Goal: Transaction & Acquisition: Book appointment/travel/reservation

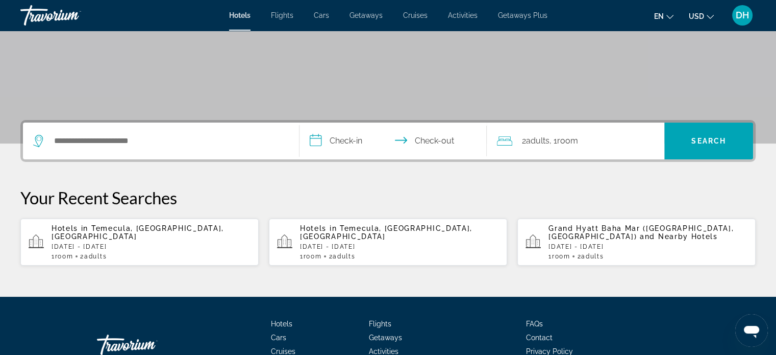
scroll to position [204, 0]
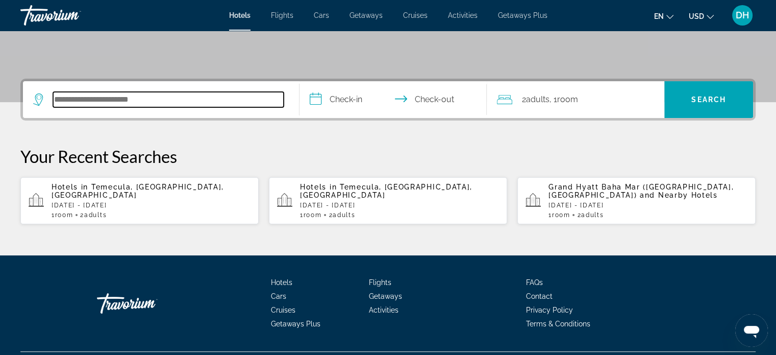
click at [94, 106] on input "Search hotel destination" at bounding box center [168, 99] width 231 height 15
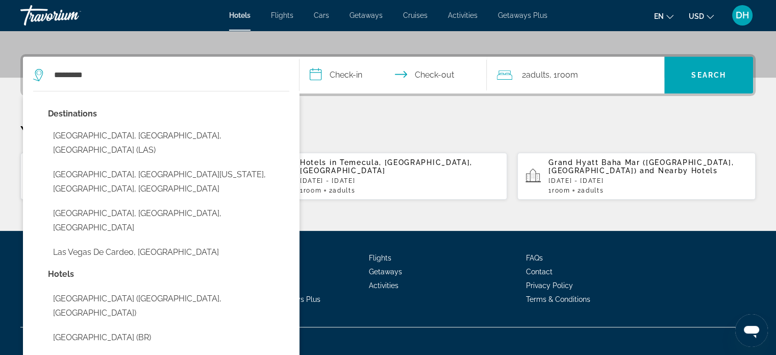
drag, startPoint x: 143, startPoint y: 134, endPoint x: 214, endPoint y: 102, distance: 77.9
click at [144, 134] on button "[GEOGRAPHIC_DATA], [GEOGRAPHIC_DATA], [GEOGRAPHIC_DATA] (LAS)" at bounding box center [168, 143] width 241 height 34
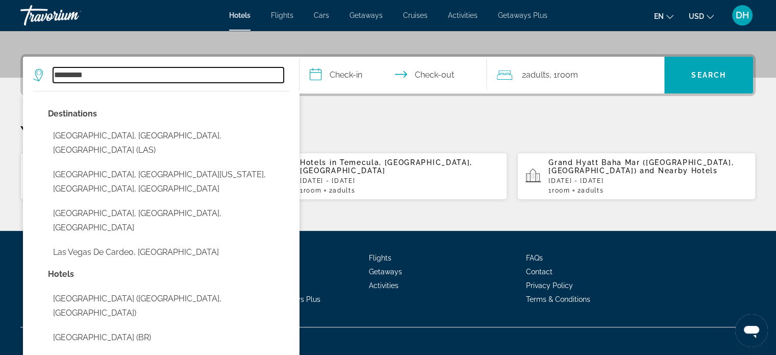
type input "**********"
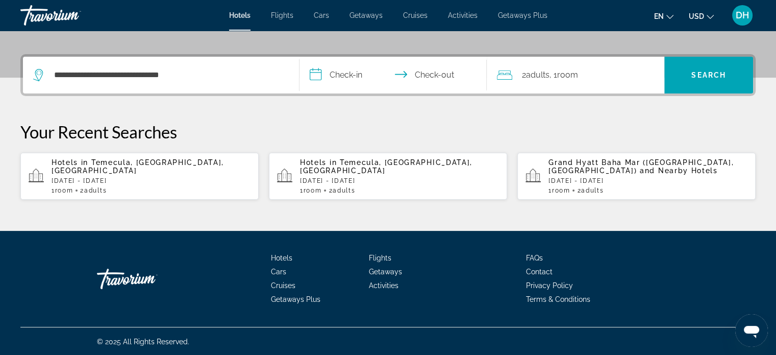
click at [335, 77] on input "**********" at bounding box center [396, 77] width 192 height 40
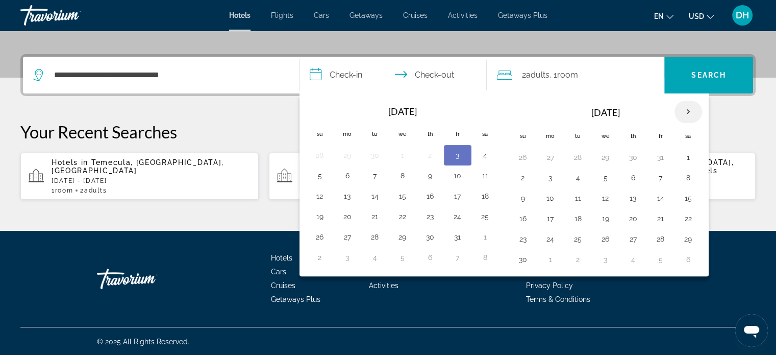
click at [680, 107] on th "Next month" at bounding box center [689, 112] width 28 height 22
click at [544, 193] on button "15" at bounding box center [551, 198] width 16 height 14
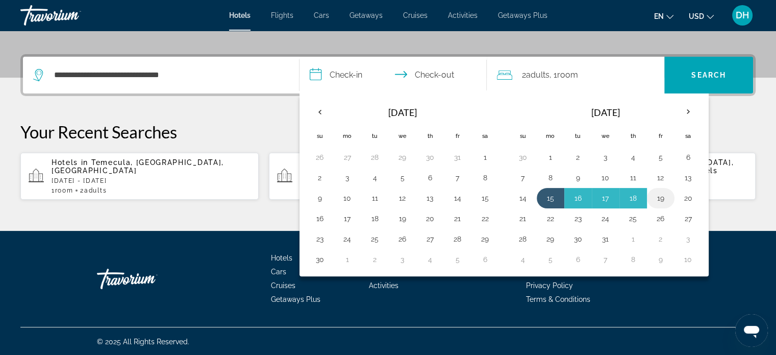
click at [661, 193] on button "19" at bounding box center [661, 198] width 16 height 14
type input "**********"
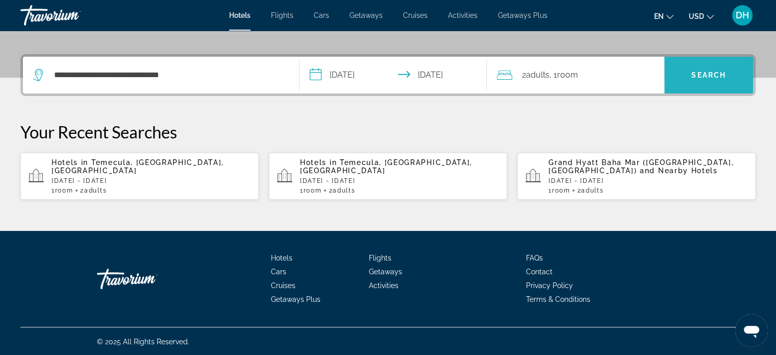
click at [690, 73] on span "Search" at bounding box center [709, 75] width 89 height 25
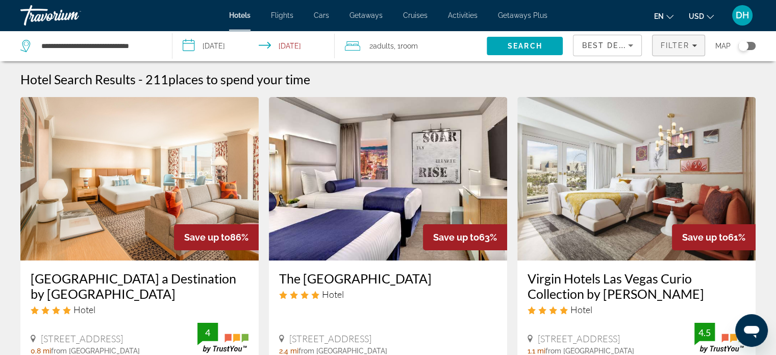
click at [677, 48] on span "Filter" at bounding box center [675, 45] width 29 height 8
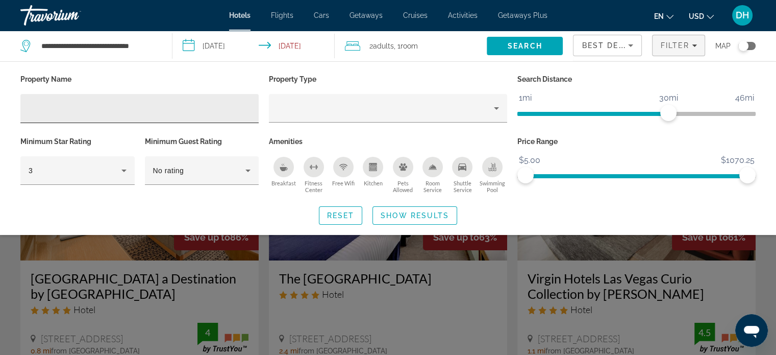
click at [150, 115] on div "Hotel Filters" at bounding box center [140, 108] width 222 height 29
click at [148, 114] on input "Hotel Filters" at bounding box center [140, 109] width 222 height 12
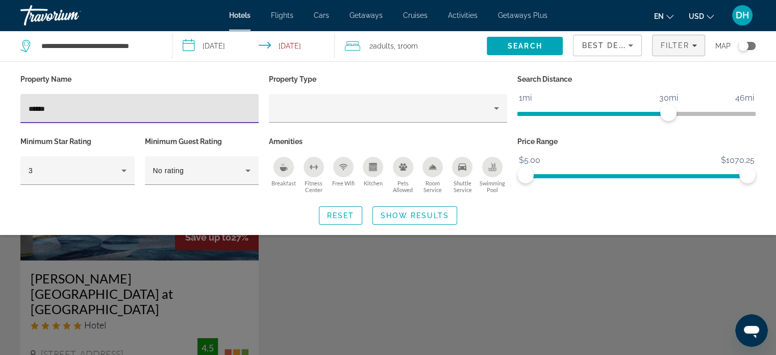
type input "******"
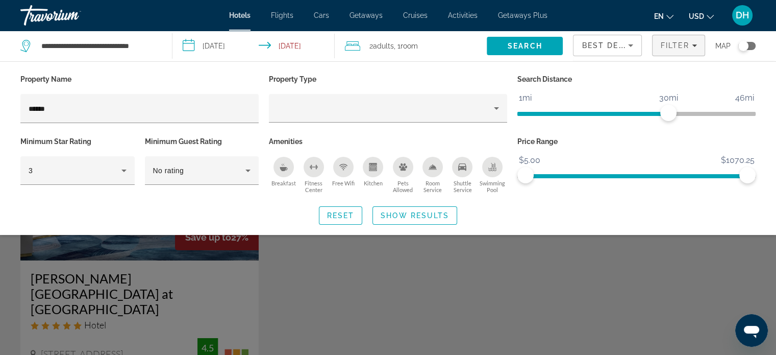
click at [376, 328] on div "Search widget" at bounding box center [388, 254] width 776 height 202
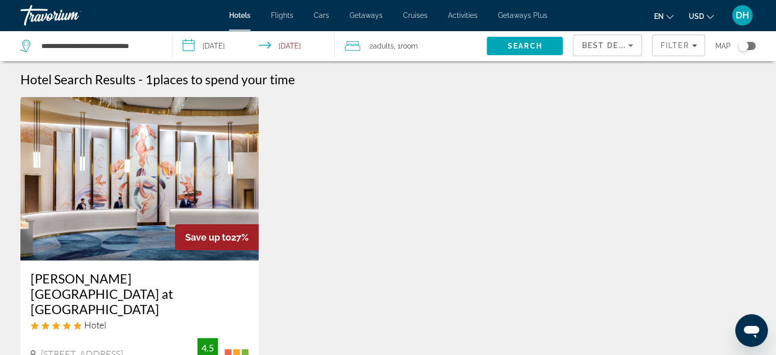
scroll to position [153, 0]
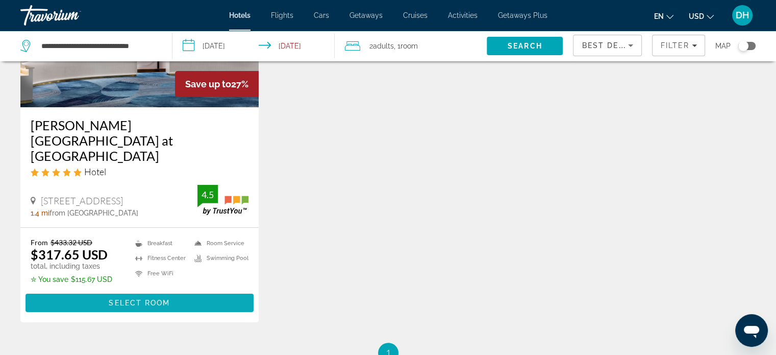
click at [160, 299] on span "Select Room" at bounding box center [139, 303] width 61 height 8
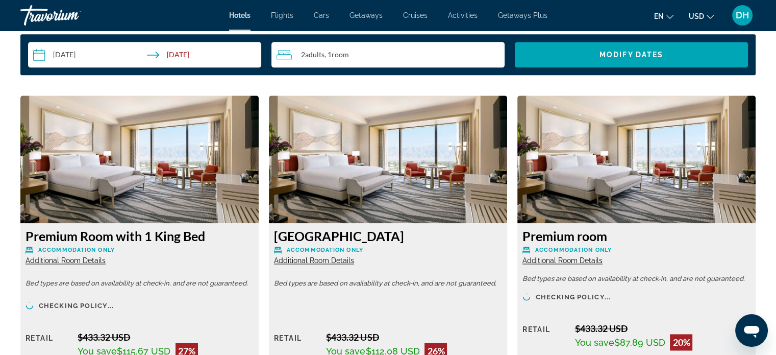
scroll to position [1429, 0]
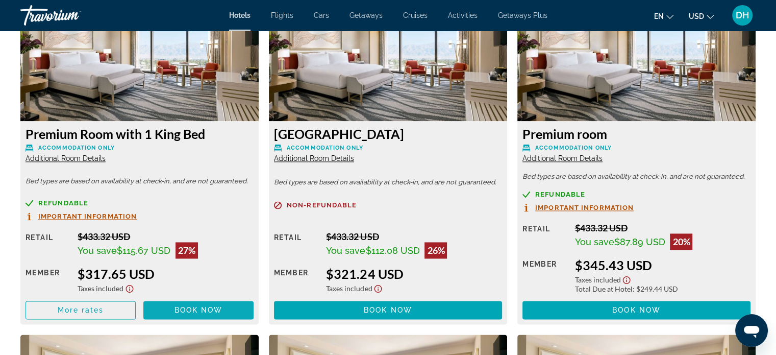
click at [186, 308] on span "Book now" at bounding box center [199, 310] width 48 height 8
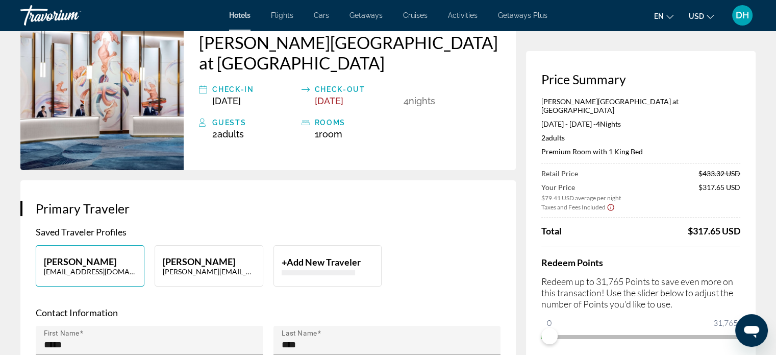
scroll to position [153, 0]
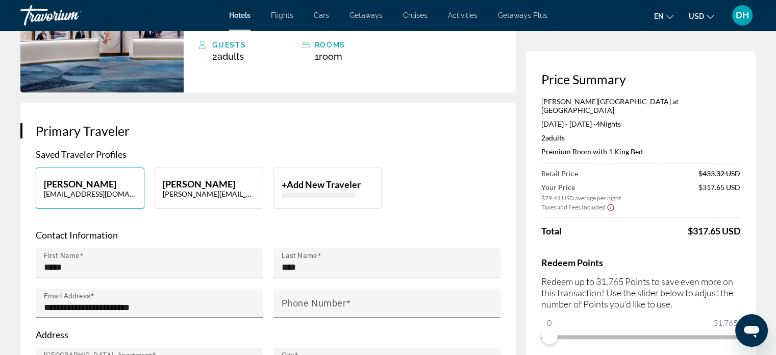
click at [743, 17] on span "DH" at bounding box center [742, 15] width 13 height 10
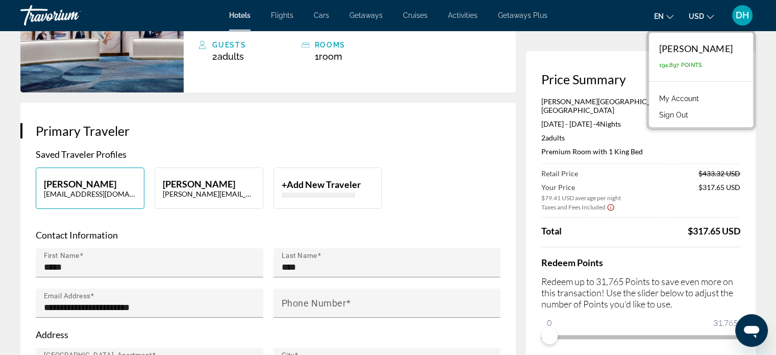
click at [743, 17] on span "DH" at bounding box center [742, 15] width 13 height 10
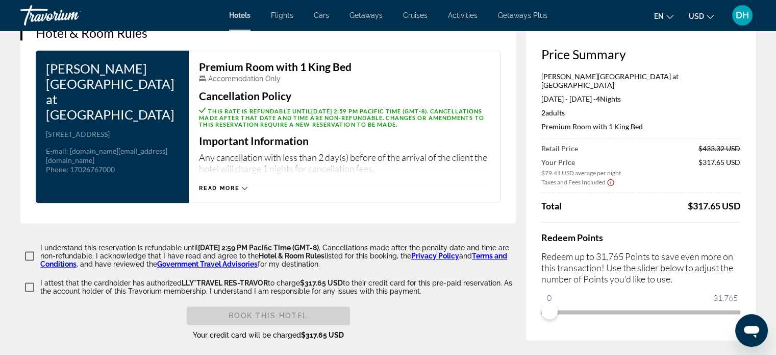
scroll to position [1276, 0]
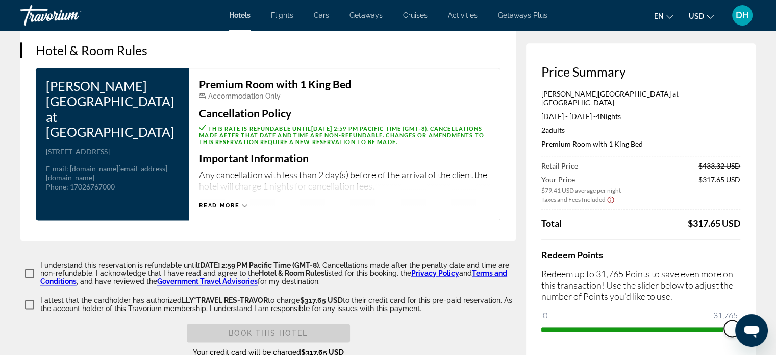
drag, startPoint x: 545, startPoint y: 308, endPoint x: 758, endPoint y: 301, distance: 213.0
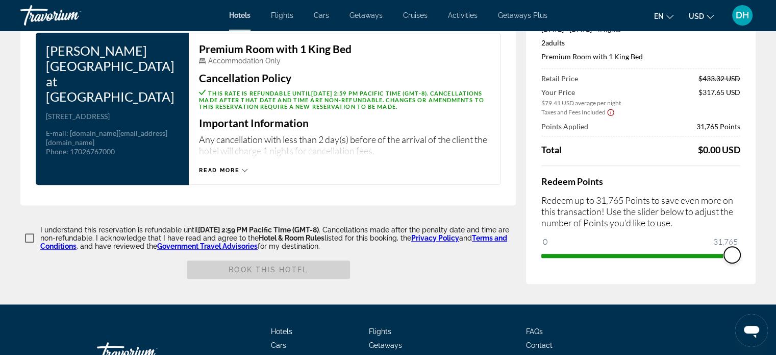
scroll to position [662, 0]
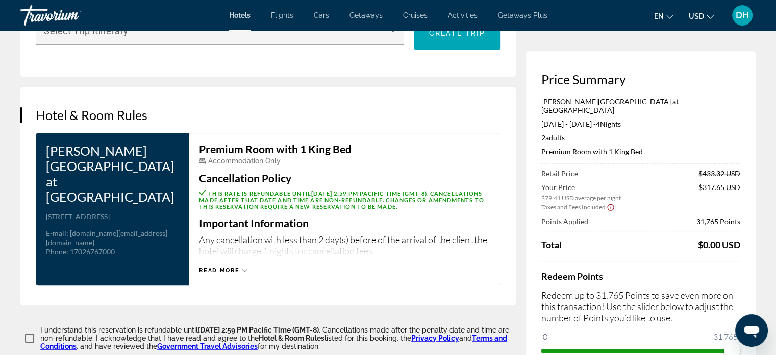
click at [216, 267] on span "Read more" at bounding box center [219, 270] width 40 height 7
click at [233, 267] on span "Read less" at bounding box center [218, 270] width 38 height 7
click at [233, 267] on span "Read more" at bounding box center [219, 270] width 40 height 7
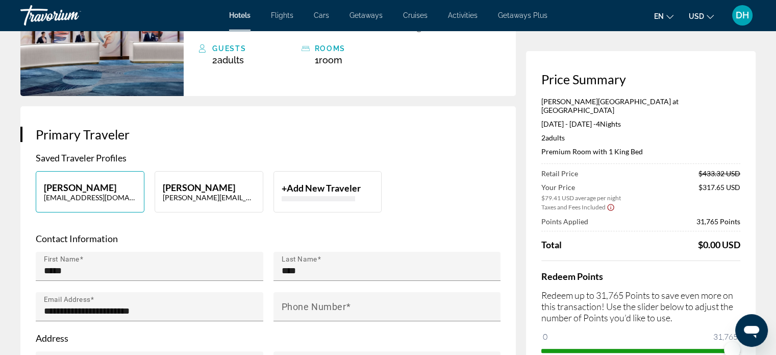
scroll to position [151, 0]
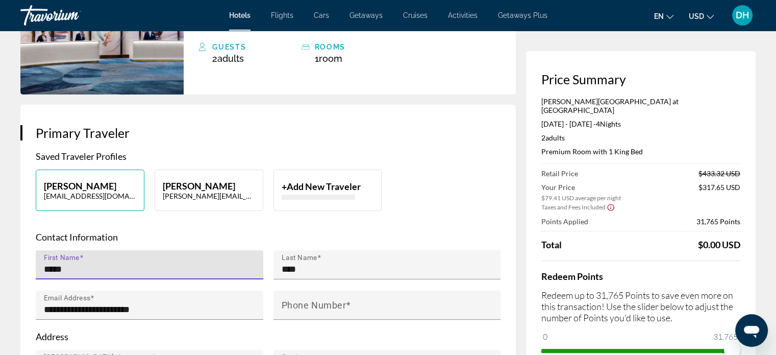
drag, startPoint x: 90, startPoint y: 247, endPoint x: 13, endPoint y: 252, distance: 77.8
type input "****"
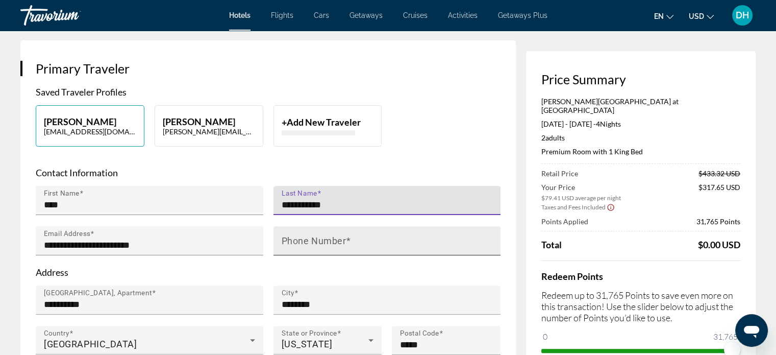
scroll to position [253, 0]
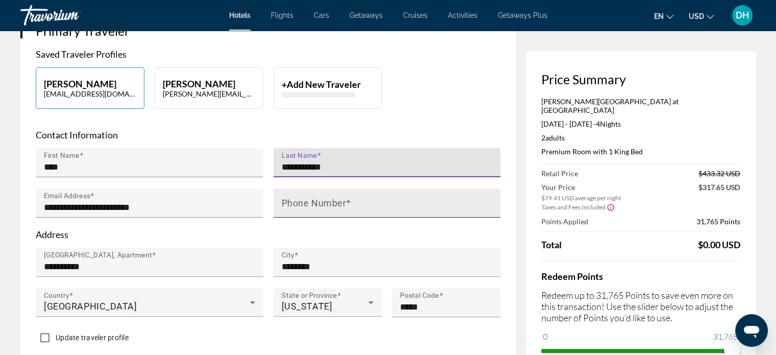
type input "**********"
click at [349, 198] on span "Main content" at bounding box center [348, 203] width 5 height 11
click at [349, 201] on input "Phone Number" at bounding box center [390, 207] width 217 height 12
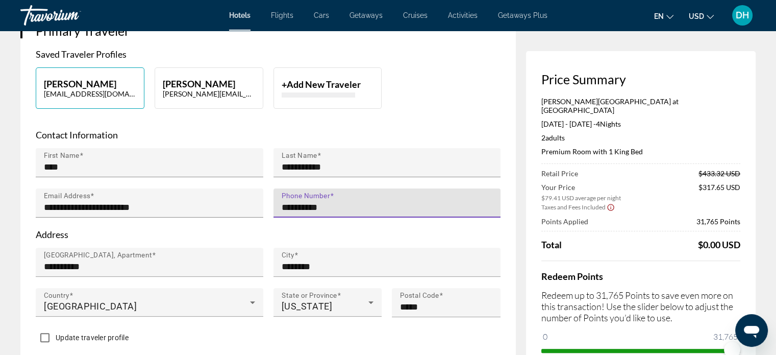
type input "**********"
click at [328, 217] on div "Main content" at bounding box center [388, 222] width 228 height 11
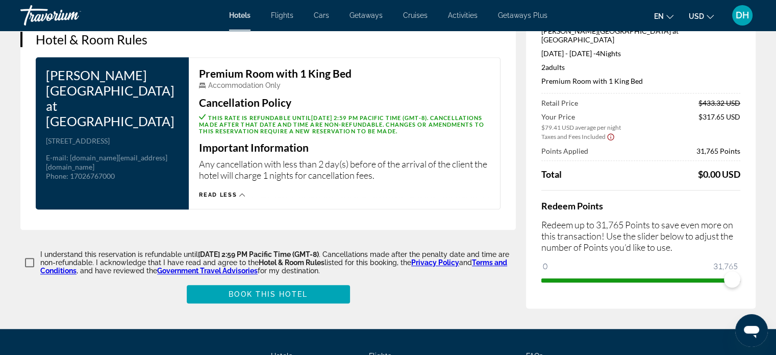
scroll to position [815, 0]
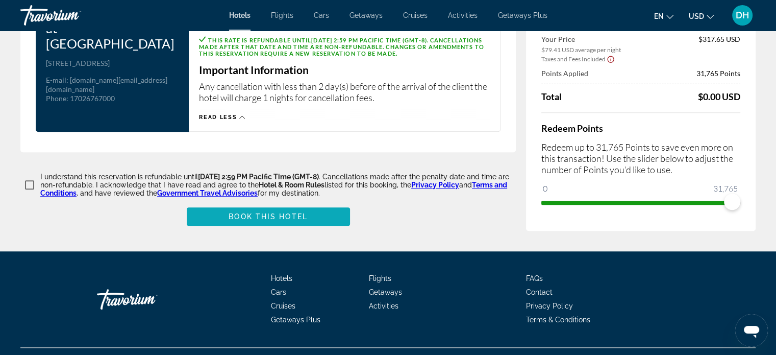
click at [318, 204] on span "Main content" at bounding box center [268, 216] width 163 height 25
